Goal: Find specific page/section: Find specific page/section

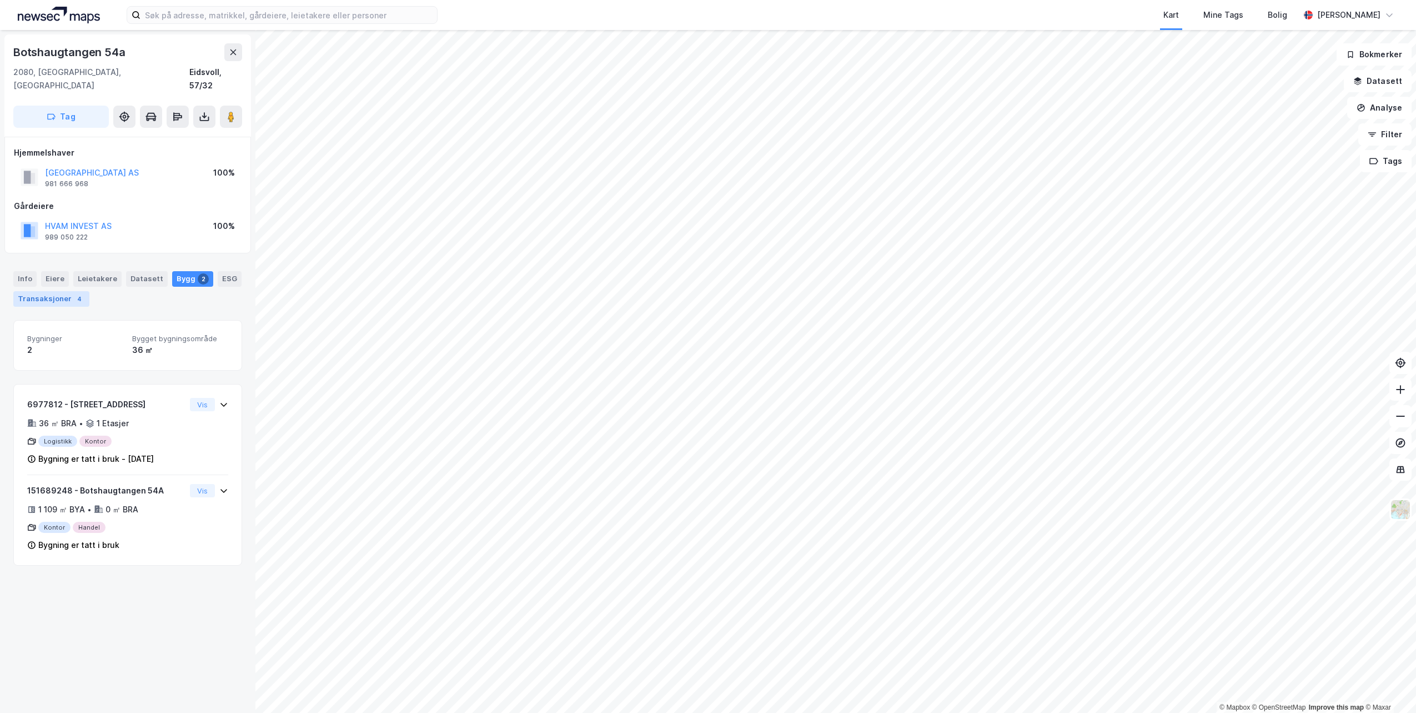
click at [64, 291] on div "Transaksjoner 4" at bounding box center [51, 299] width 76 height 16
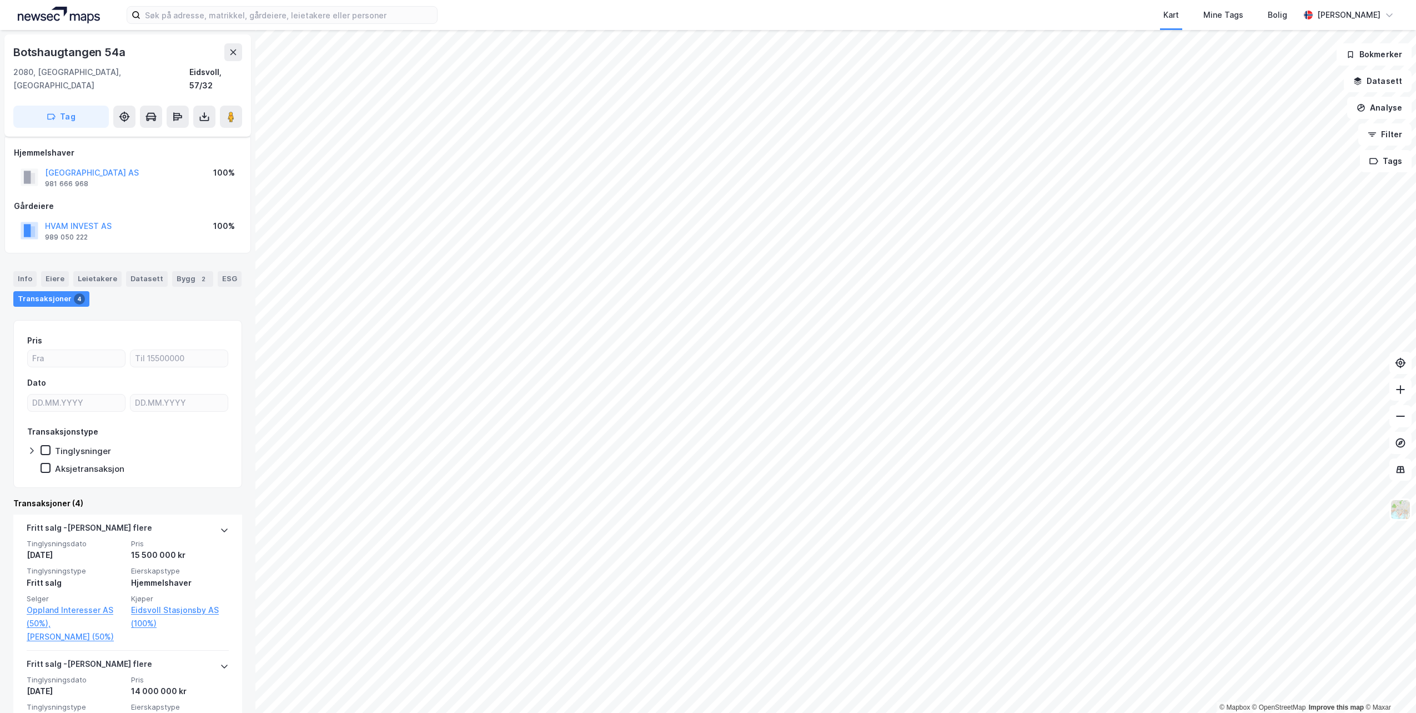
scroll to position [69, 0]
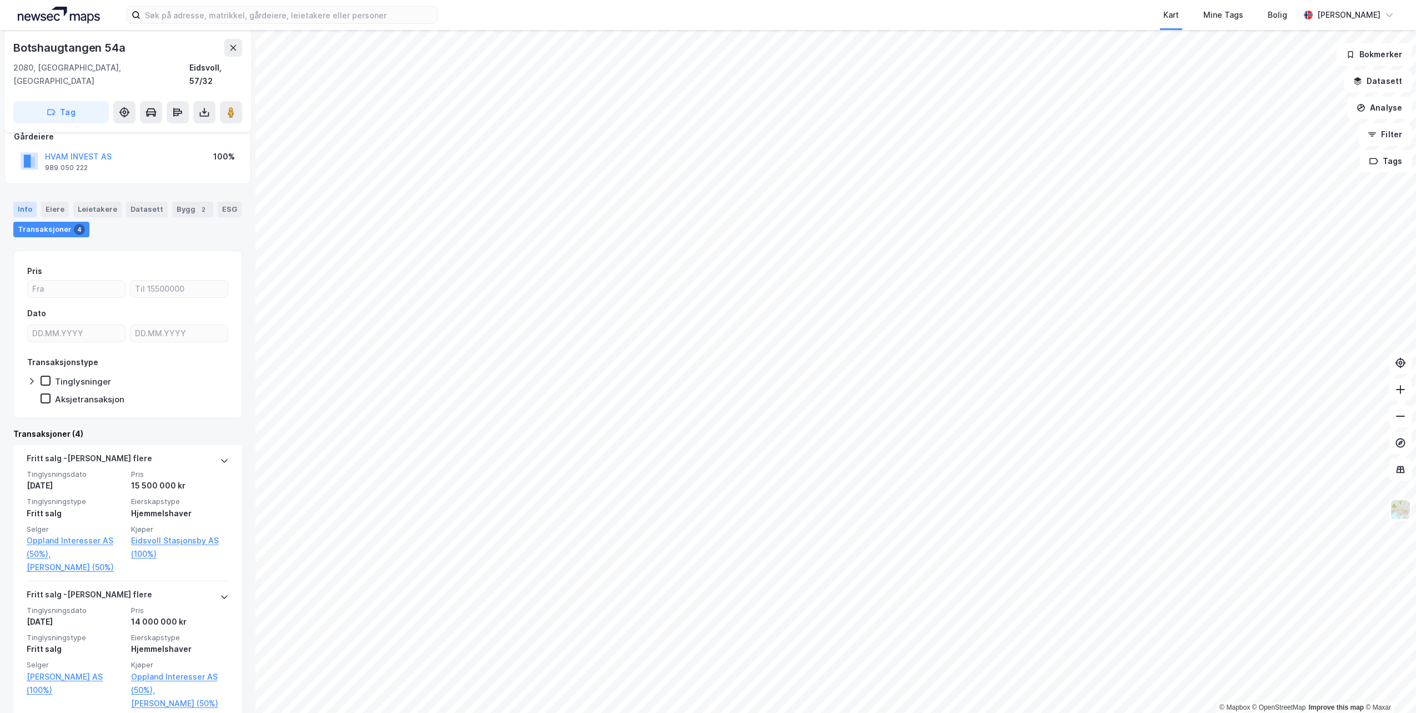
click at [26, 202] on div "Info" at bounding box center [24, 210] width 23 height 16
